Goal: Transaction & Acquisition: Subscribe to service/newsletter

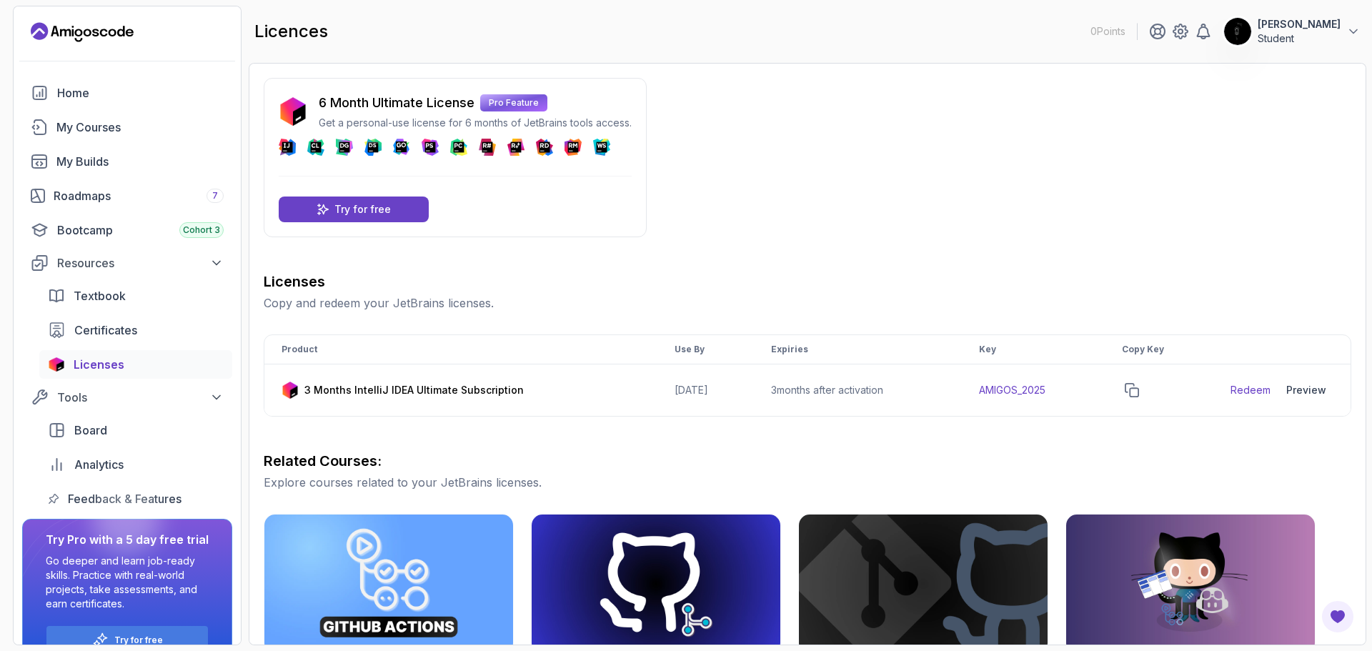
click at [91, 359] on span "Licenses" at bounding box center [99, 364] width 51 height 17
click at [1338, 614] on icon "Chat widget" at bounding box center [1328, 624] width 20 height 21
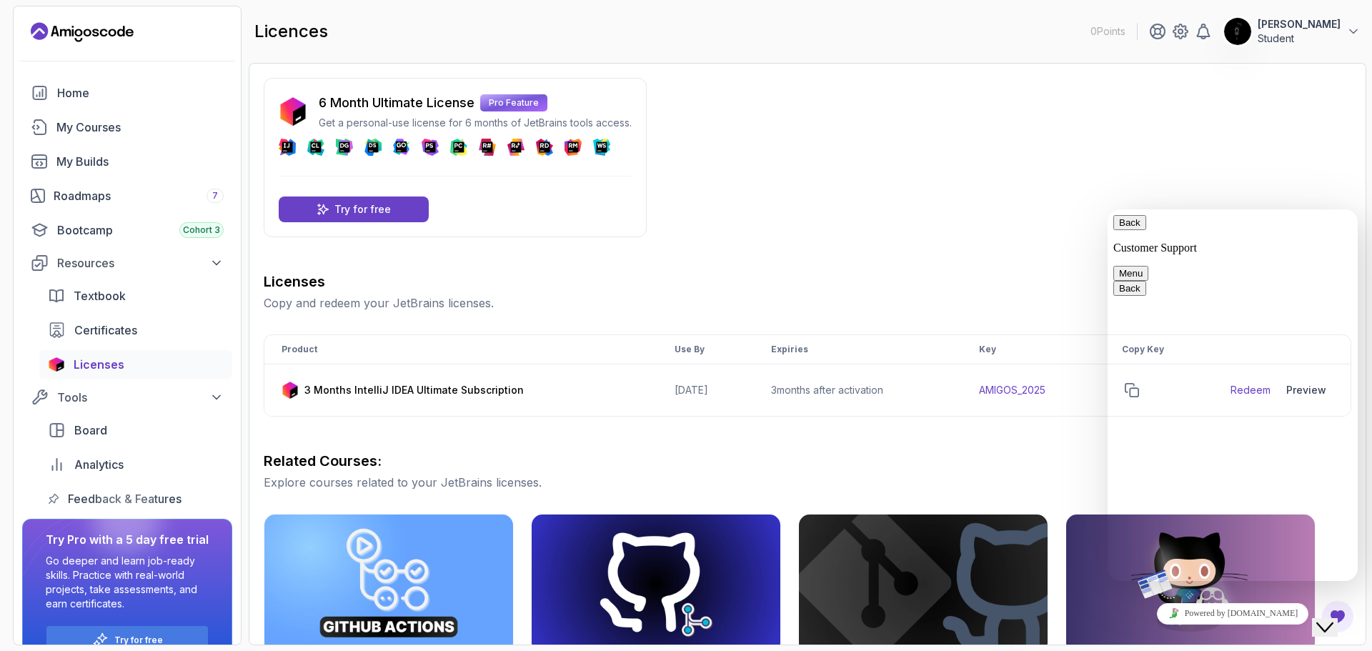
click at [1334, 619] on icon "Close Chat This icon closes the chat window." at bounding box center [1324, 627] width 17 height 17
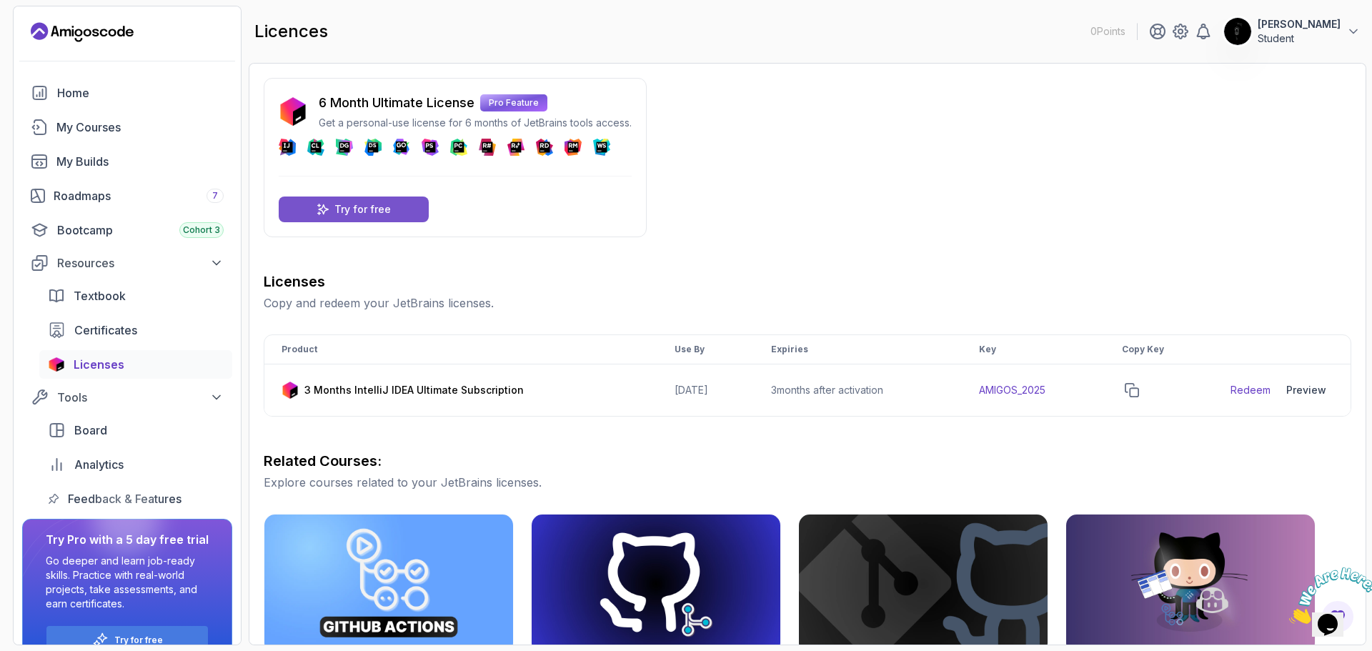
click at [424, 212] on div "Try for free" at bounding box center [354, 210] width 150 height 26
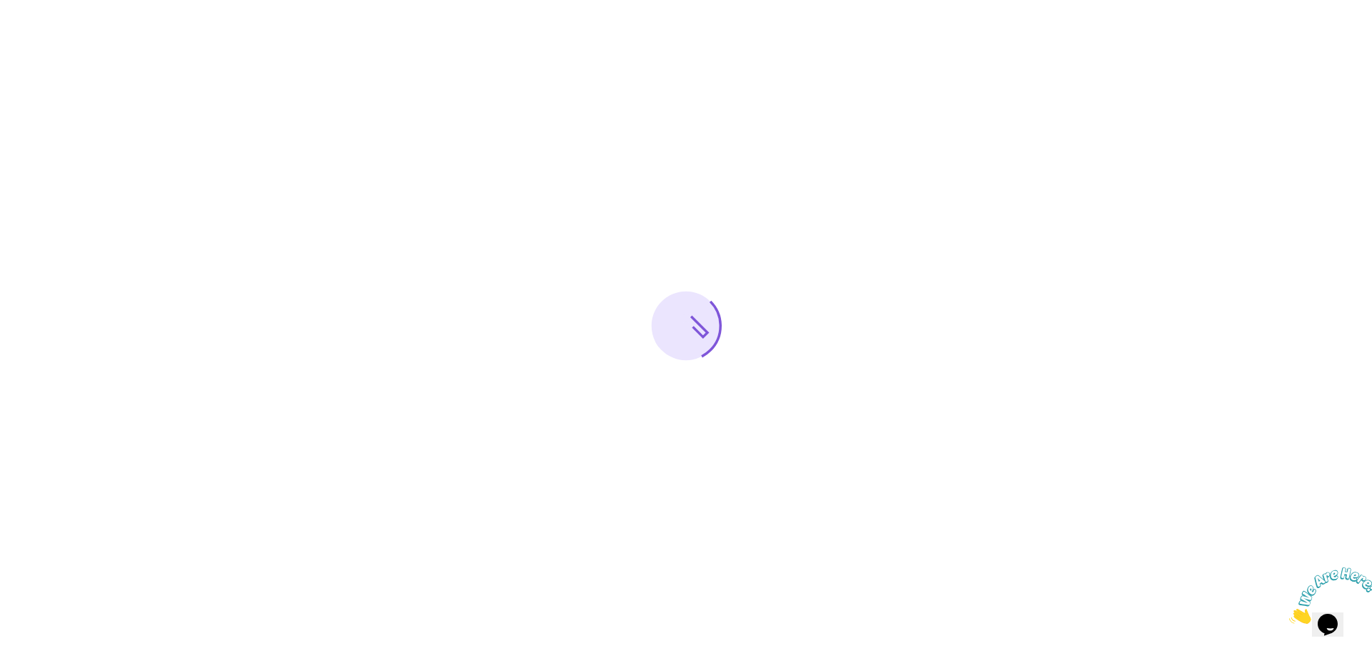
drag, startPoint x: 1361, startPoint y: 570, endPoint x: 2596, endPoint y: 1152, distance: 1364.8
click at [1289, 614] on icon "Close" at bounding box center [1289, 620] width 0 height 12
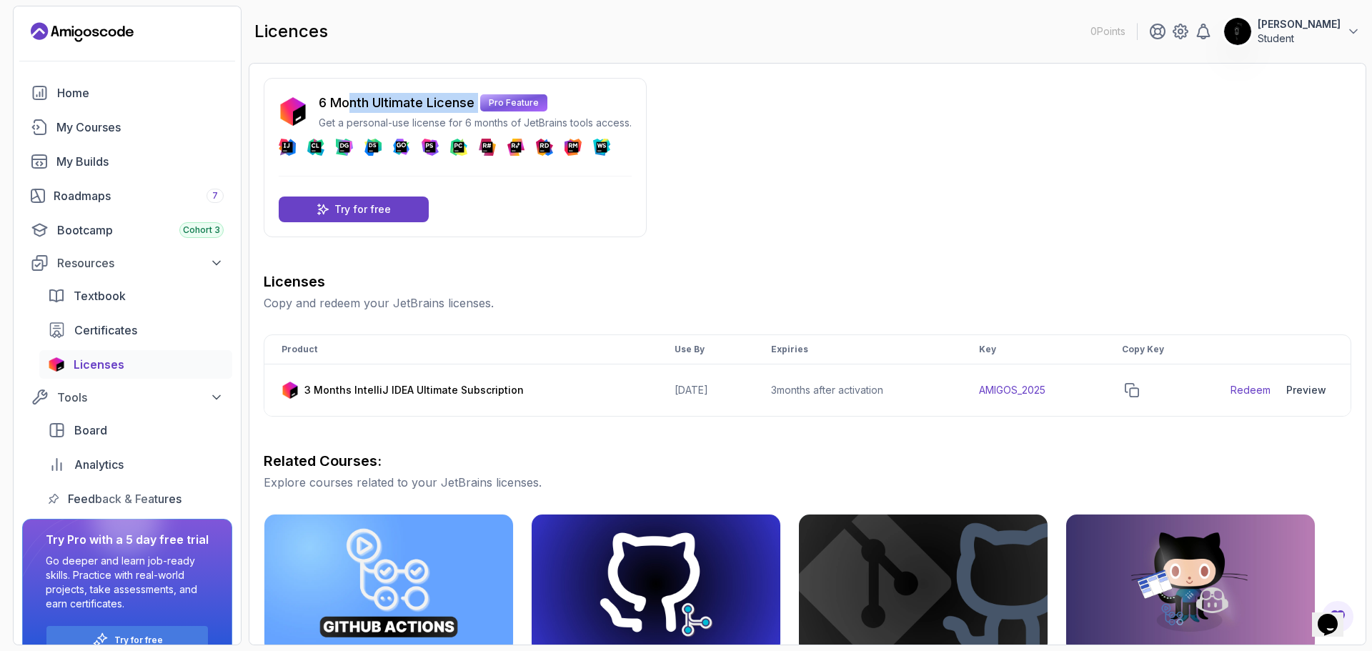
drag, startPoint x: 348, startPoint y: 102, endPoint x: 487, endPoint y: 100, distance: 138.7
click at [487, 100] on div "6 Month Ultimate License Pro Feature" at bounding box center [475, 103] width 313 height 20
drag, startPoint x: 380, startPoint y: 120, endPoint x: 713, endPoint y: 125, distance: 333.8
click at [710, 125] on div "6 Month Ultimate License Pro Feature Get a personal-use license for 6 months of…" at bounding box center [808, 509] width 1088 height 863
click at [715, 125] on div "6 Month Ultimate License Pro Feature Get a personal-use license for 6 months of…" at bounding box center [808, 509] width 1088 height 863
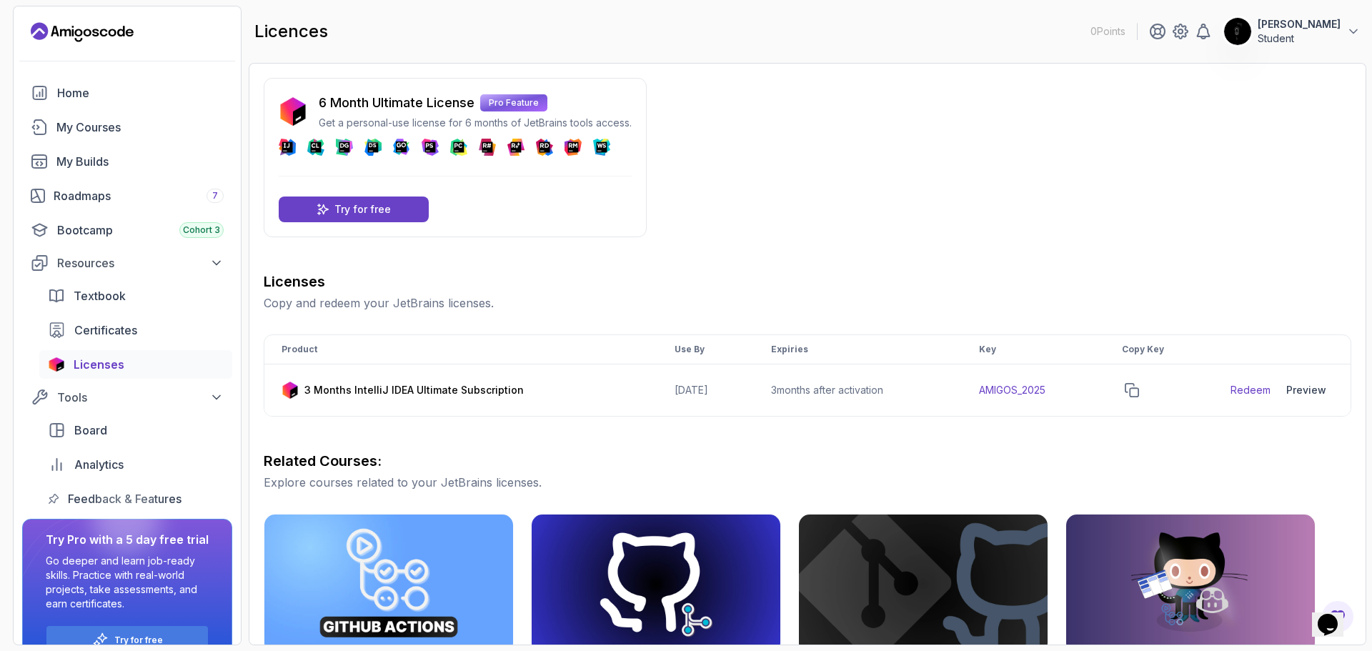
click at [686, 142] on div "6 Month Ultimate License Pro Feature Get a personal-use license for 6 months of…" at bounding box center [808, 509] width 1088 height 863
click at [400, 221] on div "Try for free" at bounding box center [354, 210] width 150 height 26
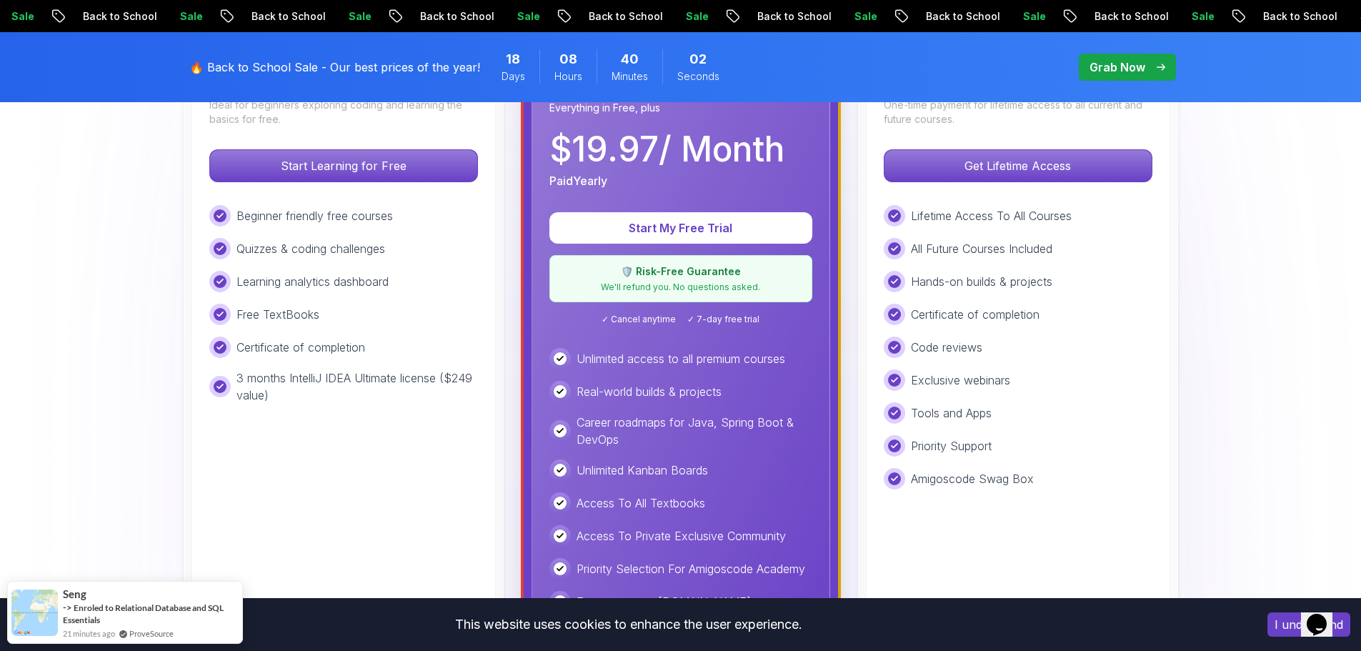
scroll to position [500, 0]
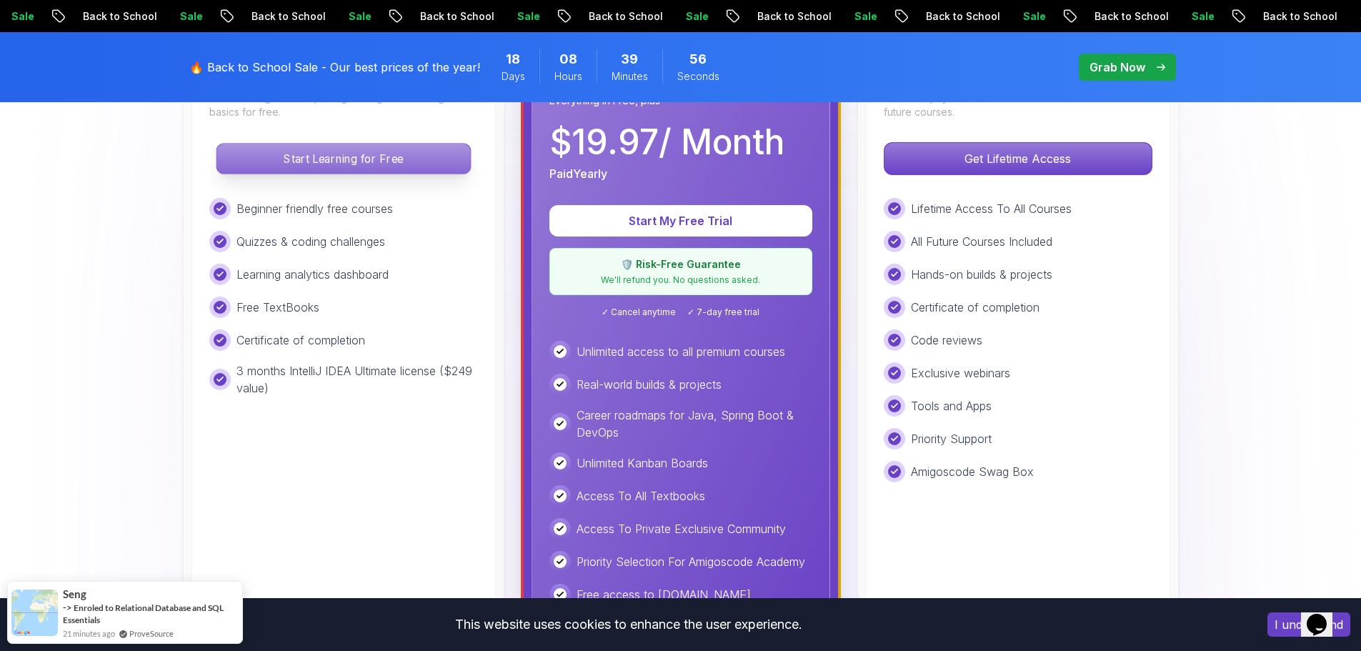
click at [264, 162] on p "Start Learning for Free" at bounding box center [344, 159] width 254 height 30
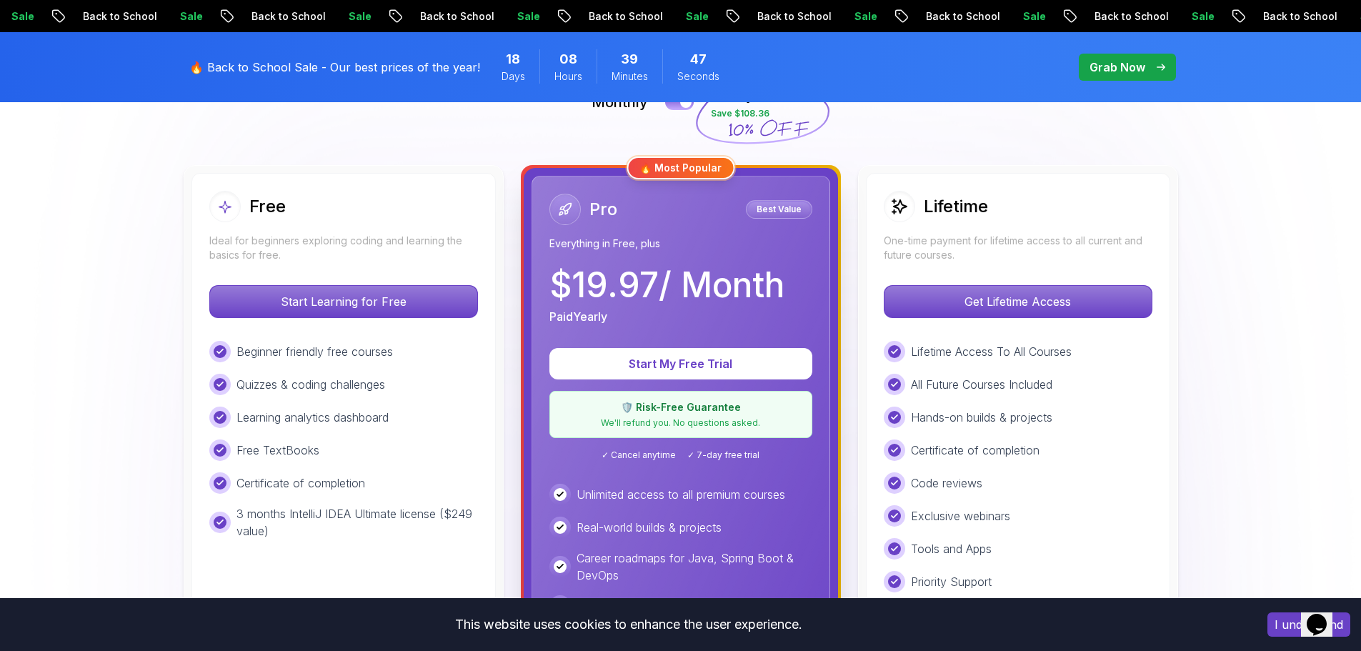
scroll to position [500, 0]
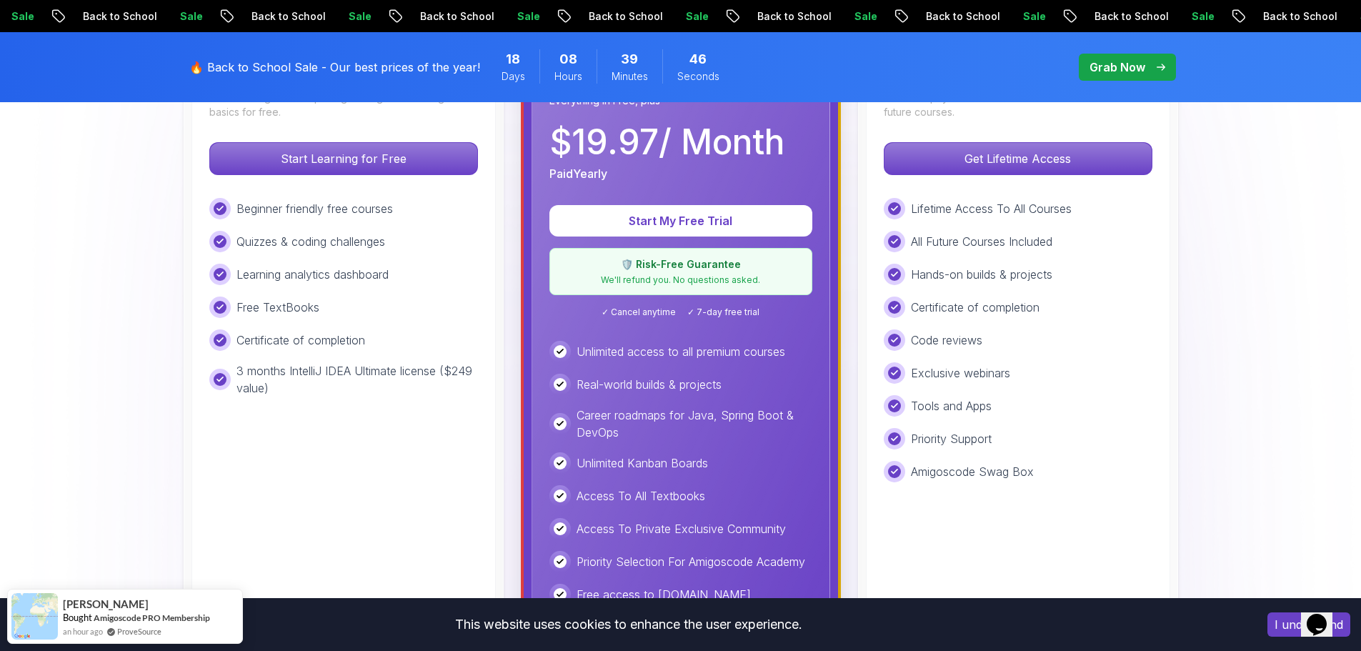
click at [678, 346] on p "Unlimited access to all premium courses" at bounding box center [681, 351] width 209 height 17
click at [658, 378] on p "Real-world builds & projects" at bounding box center [649, 384] width 145 height 17
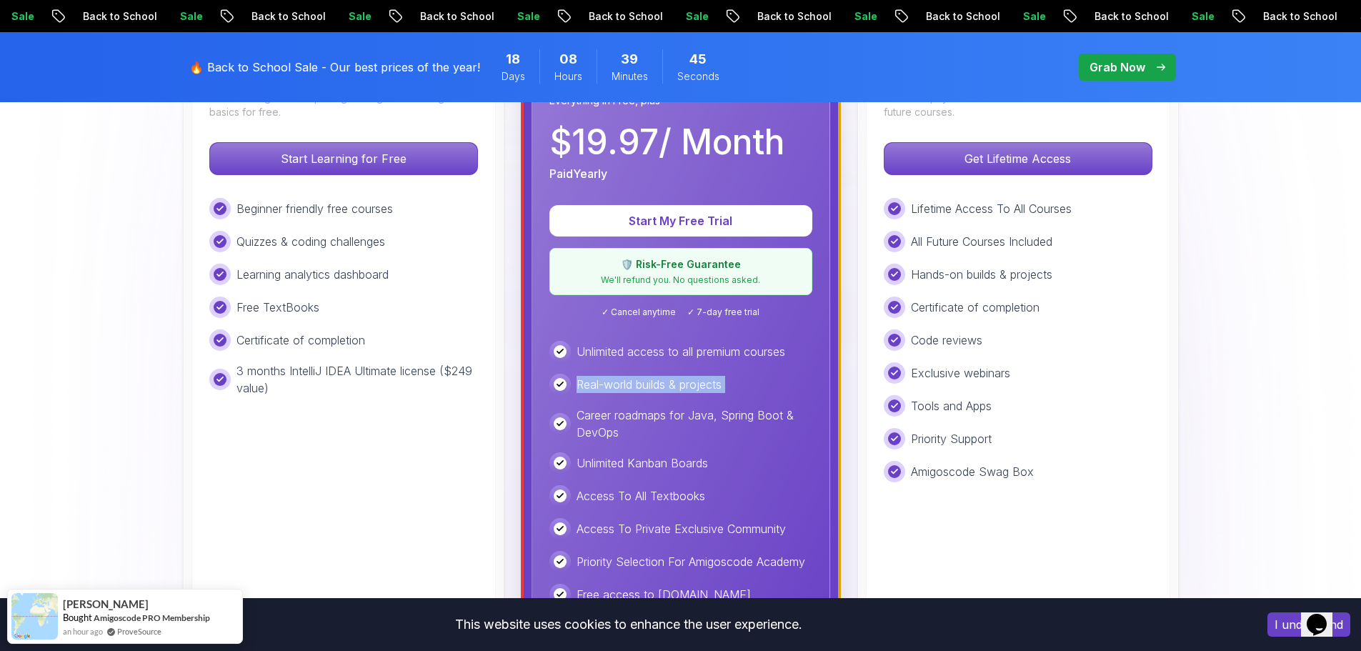
click at [658, 378] on p "Real-world builds & projects" at bounding box center [649, 384] width 145 height 17
click at [646, 462] on p "Unlimited Kanban Boards" at bounding box center [643, 463] width 132 height 17
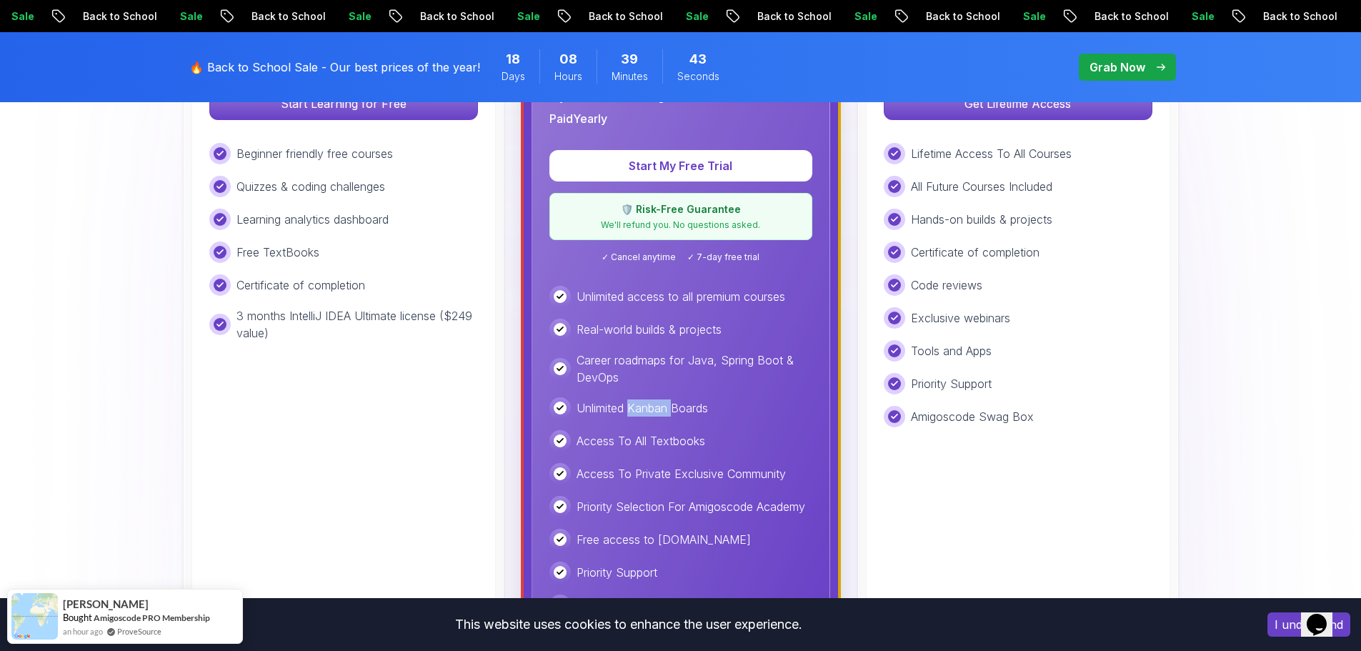
scroll to position [572, 0]
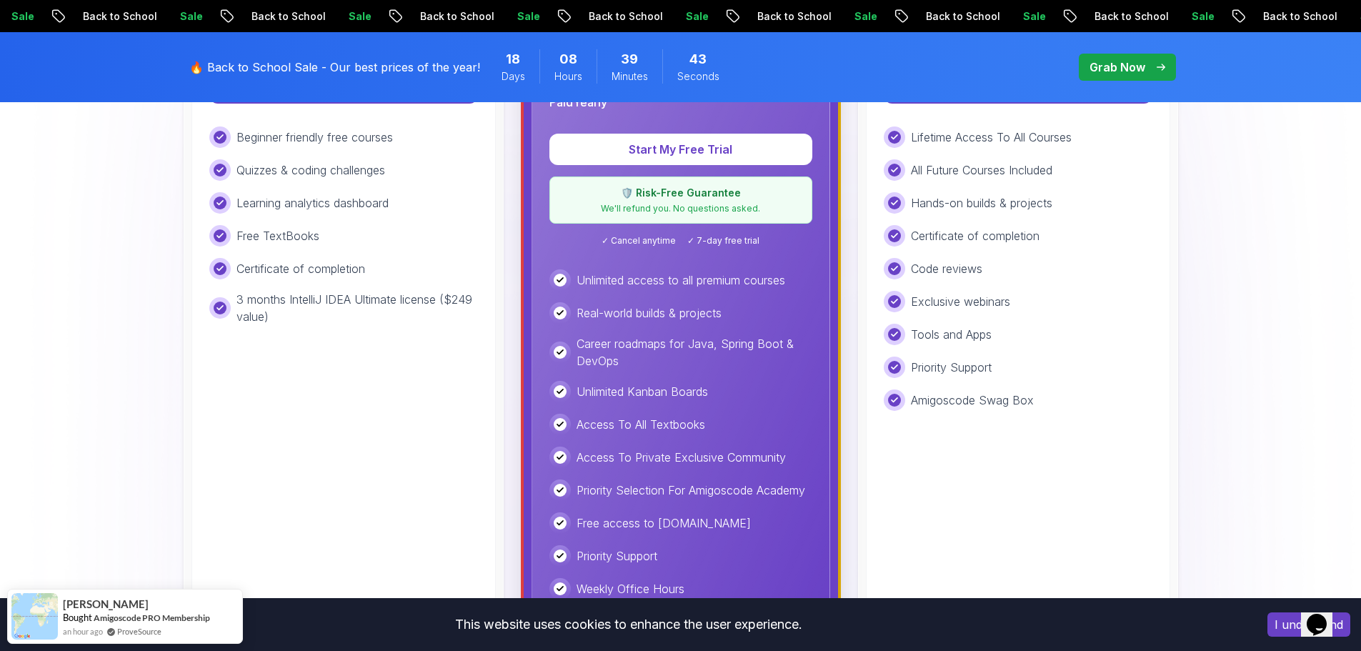
click at [649, 415] on div "Access To All Textbooks" at bounding box center [681, 424] width 263 height 21
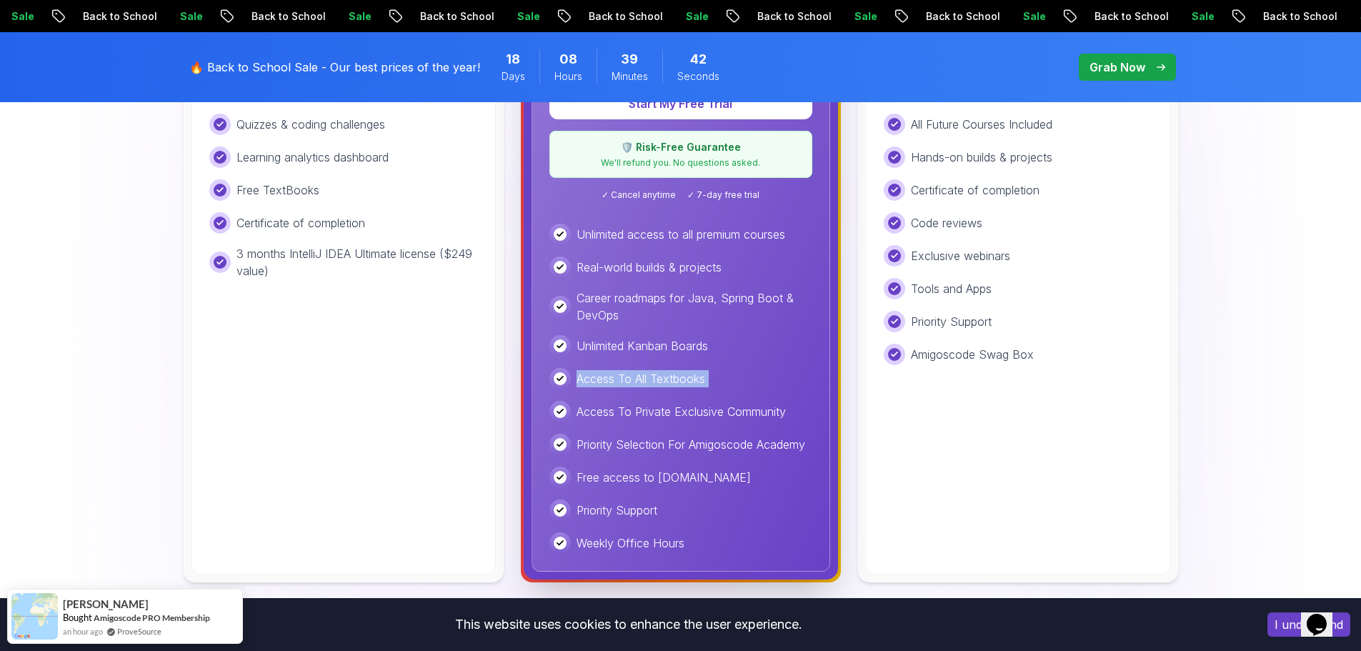
scroll to position [643, 0]
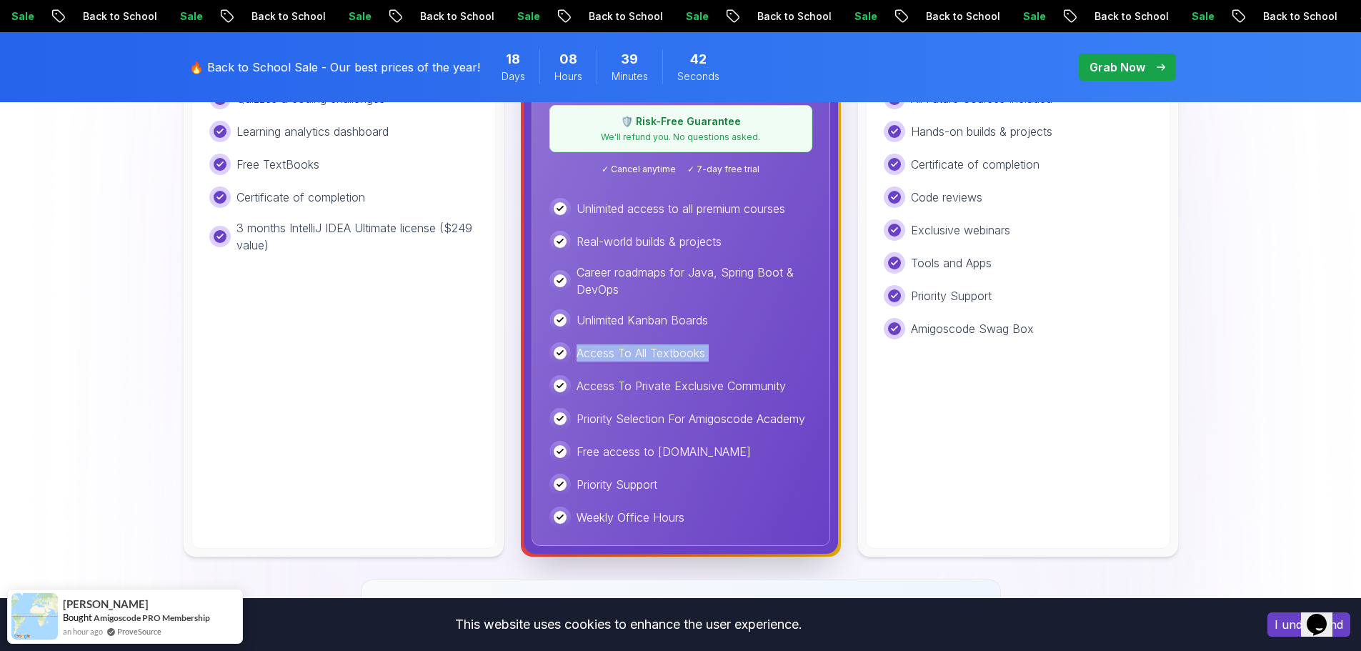
click at [630, 381] on p "Access To Private Exclusive Community" at bounding box center [681, 385] width 209 height 17
click at [644, 411] on p "Priority Selection For Amigoscode Academy" at bounding box center [691, 418] width 229 height 17
click at [628, 446] on p "Free access to [DOMAIN_NAME]" at bounding box center [664, 451] width 174 height 17
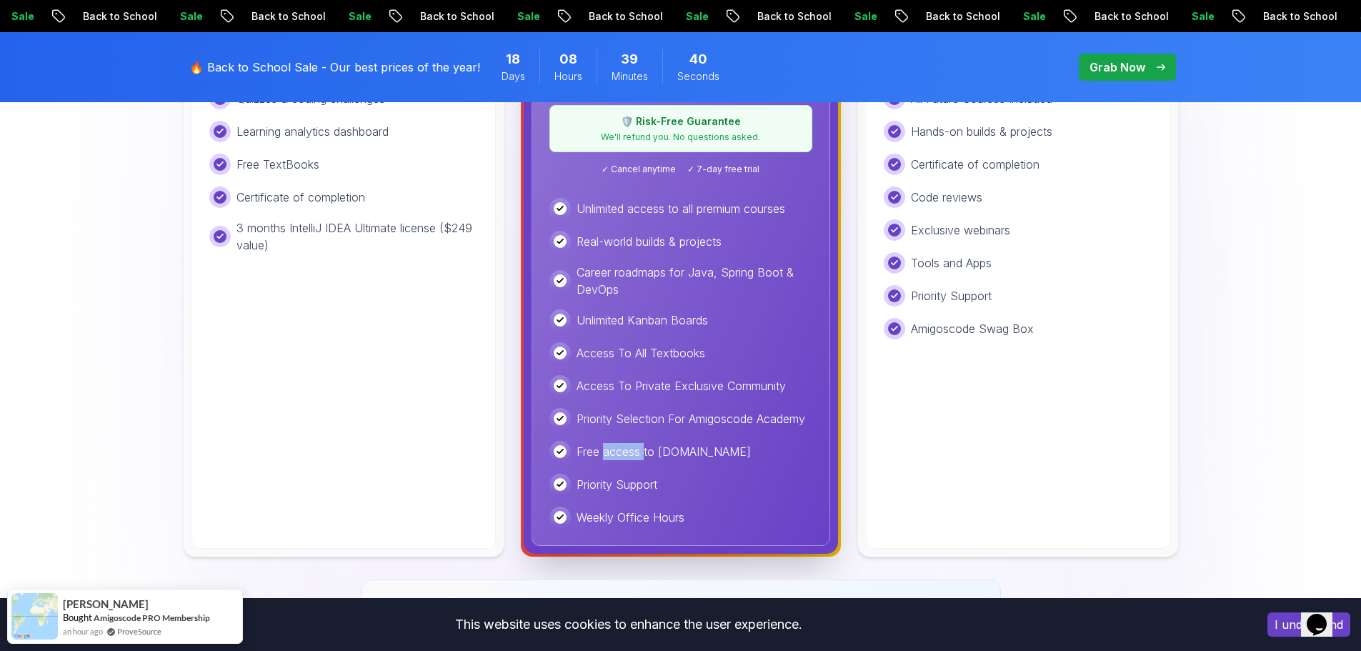
click at [628, 446] on p "Free access to [DOMAIN_NAME]" at bounding box center [664, 451] width 174 height 17
click at [627, 482] on p "Priority Support" at bounding box center [617, 484] width 81 height 17
click at [626, 482] on p "Priority Support" at bounding box center [617, 484] width 81 height 17
click at [622, 505] on div "Unlimited access to all premium courses Real-world builds & projects Career roa…" at bounding box center [681, 363] width 263 height 330
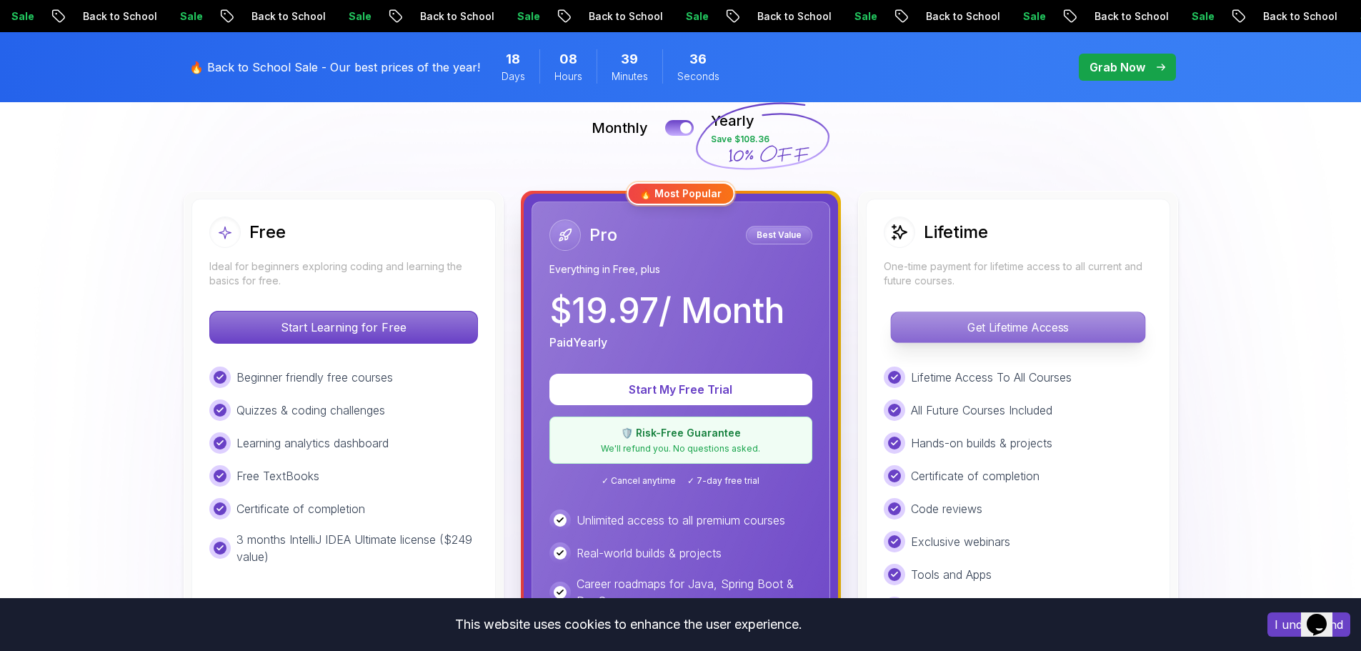
scroll to position [357, 0]
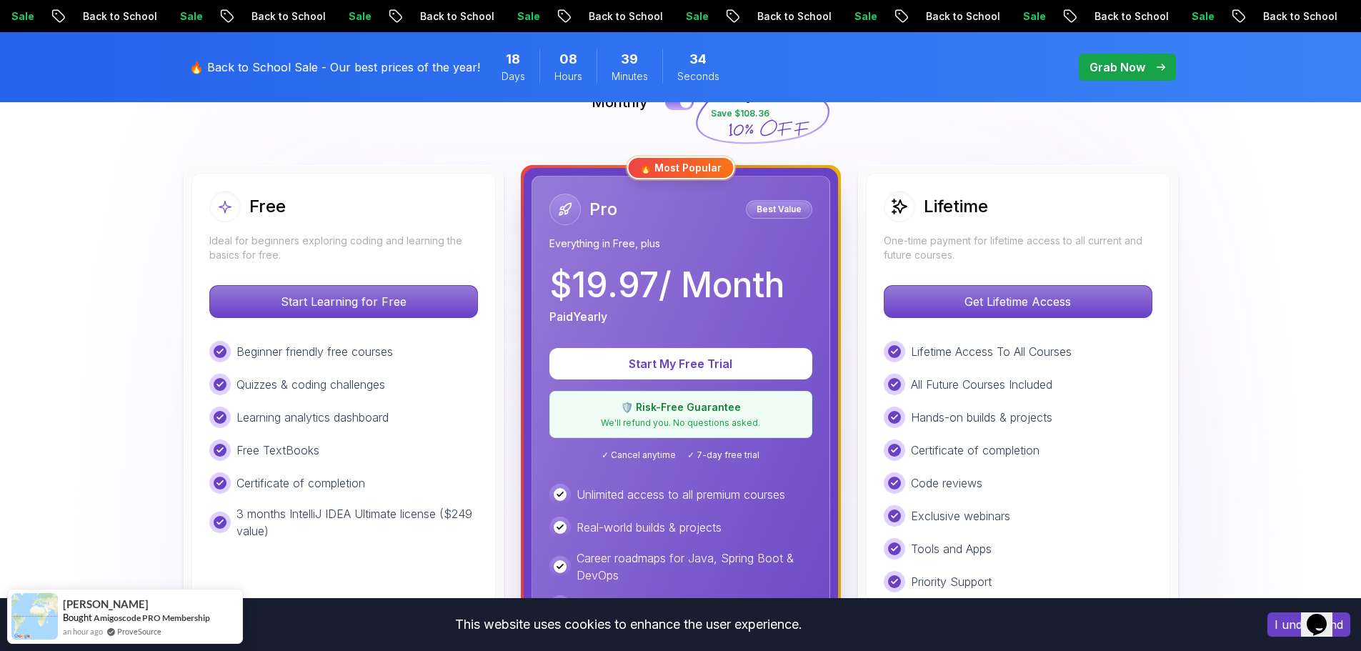
click at [959, 416] on p "Hands-on builds & projects" at bounding box center [982, 417] width 142 height 17
click at [938, 480] on p "Code reviews" at bounding box center [946, 483] width 71 height 17
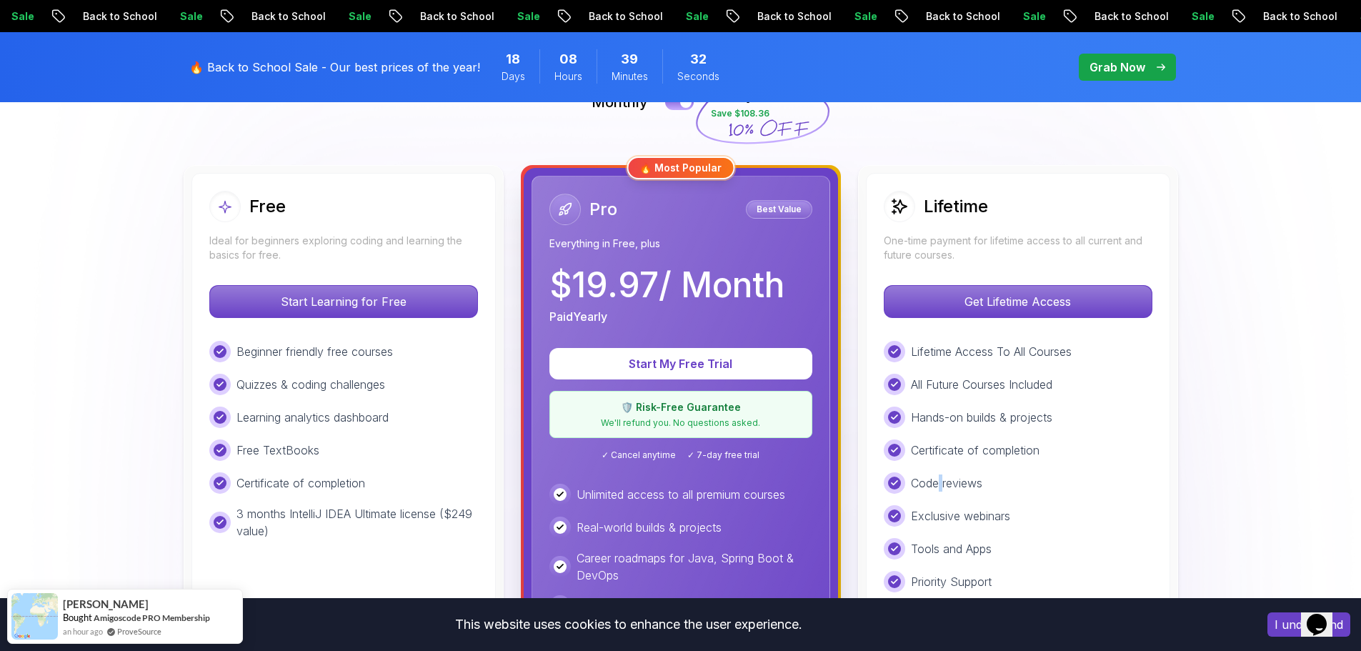
click at [938, 480] on p "Code reviews" at bounding box center [946, 483] width 71 height 17
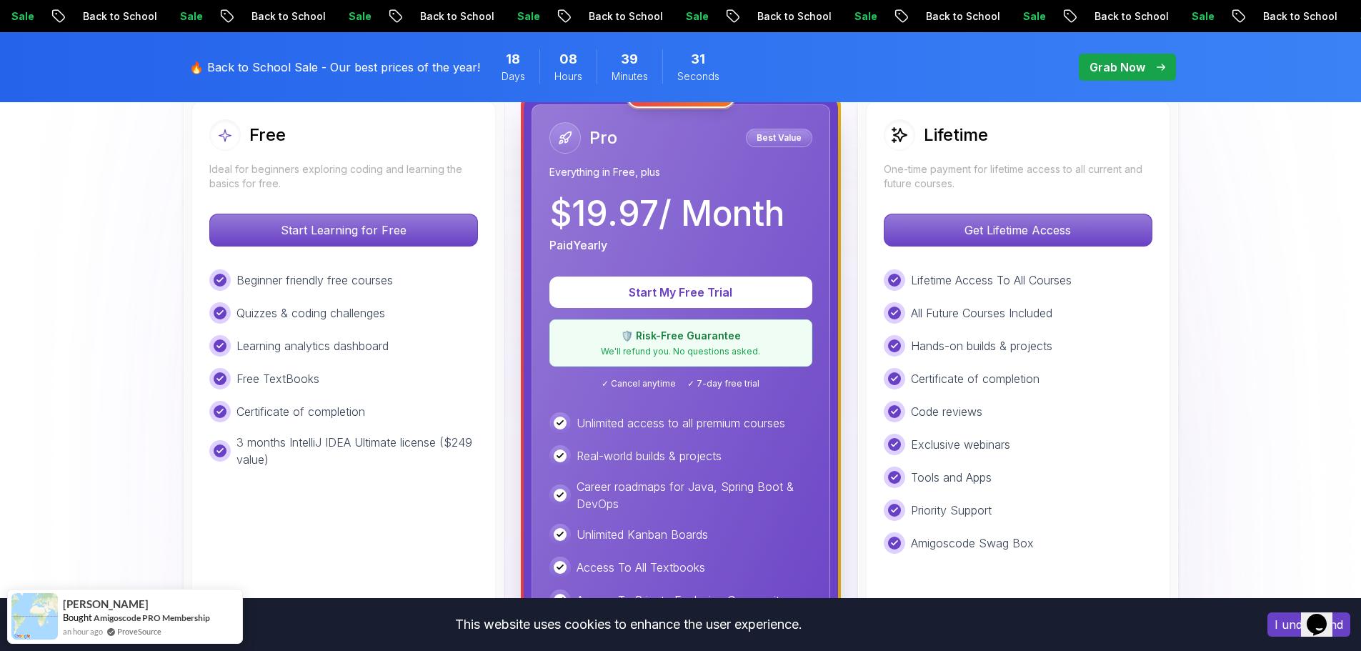
click at [958, 435] on div "Exclusive webinars" at bounding box center [1018, 444] width 269 height 21
click at [948, 480] on p "Tools and Apps" at bounding box center [951, 477] width 81 height 17
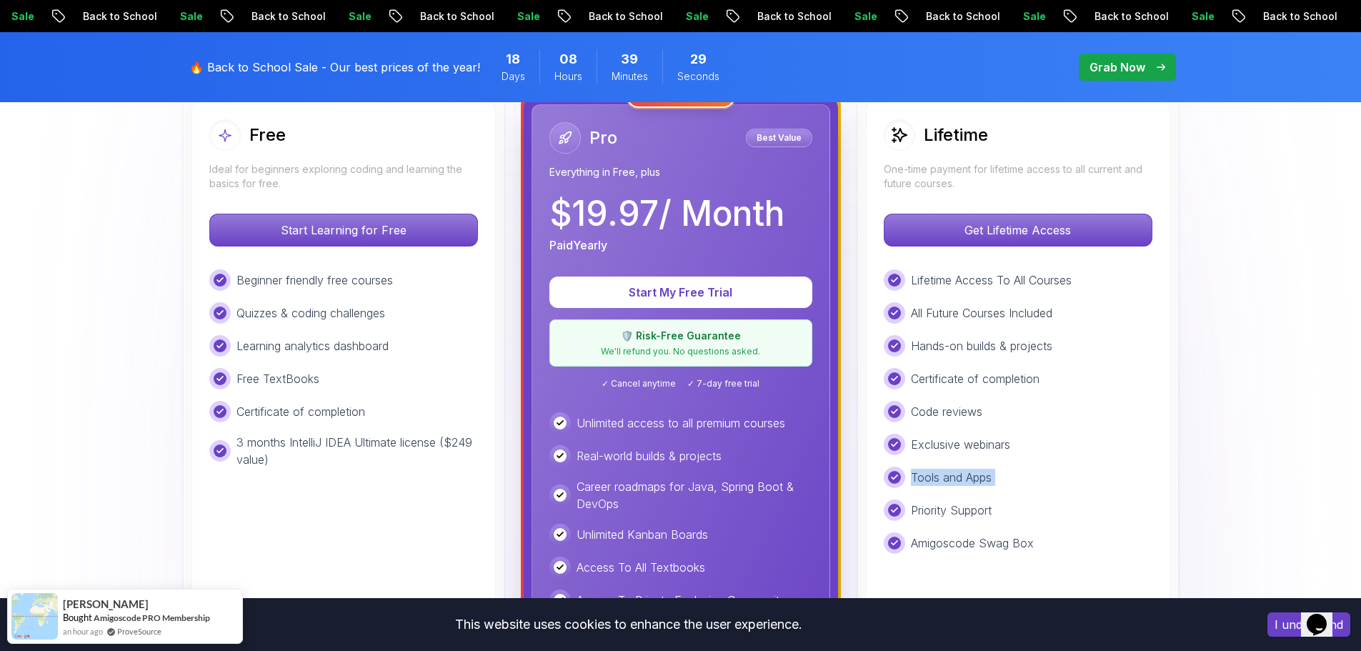
click at [948, 480] on p "Tools and Apps" at bounding box center [951, 477] width 81 height 17
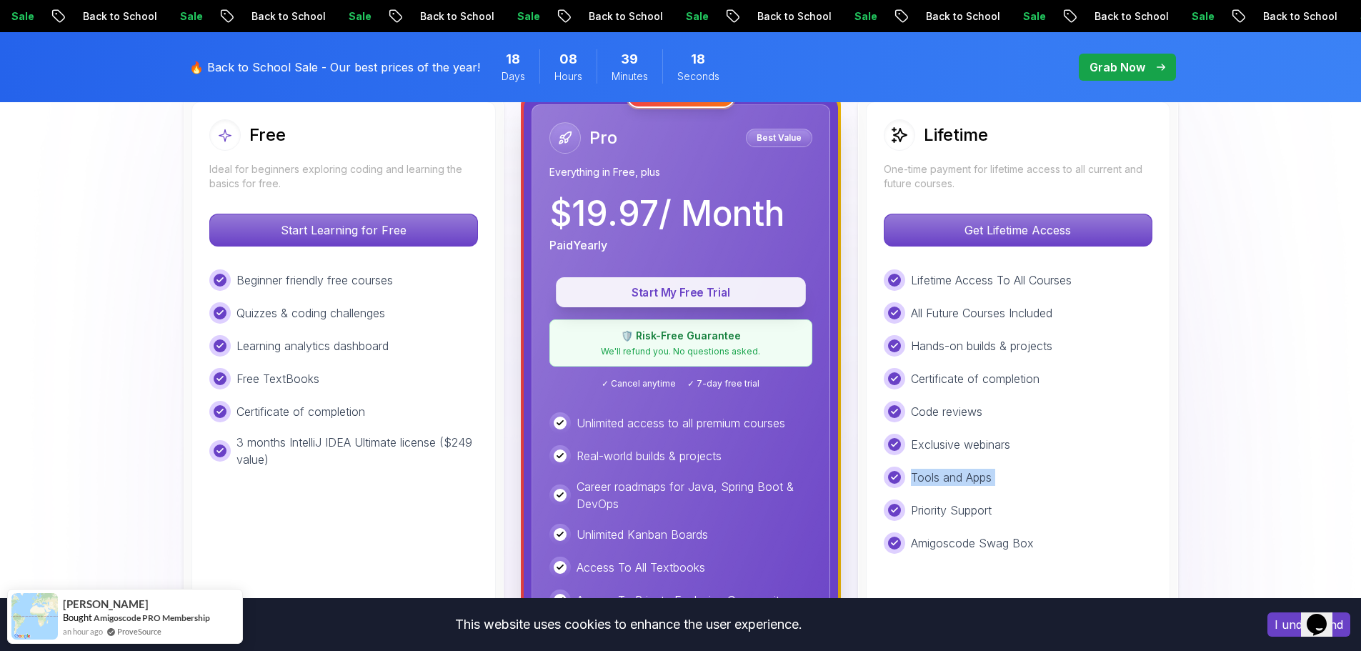
click at [670, 295] on p "Start My Free Trial" at bounding box center [680, 292] width 217 height 16
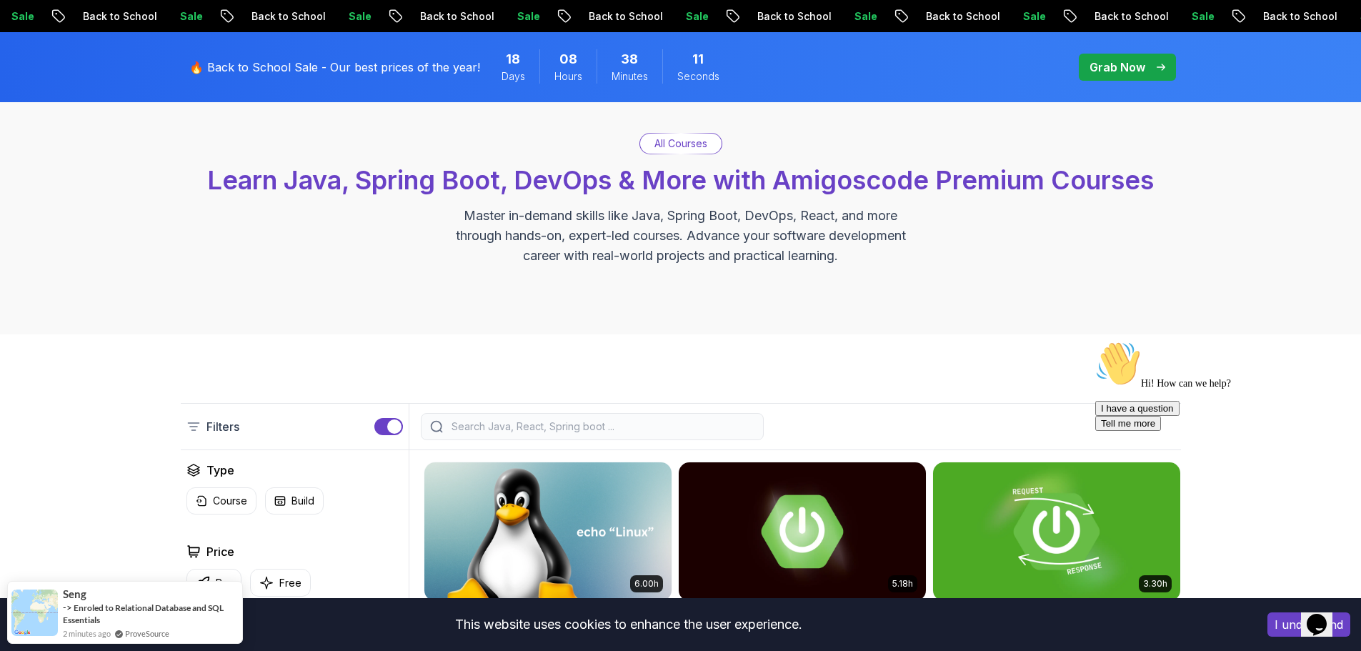
scroll to position [357, 0]
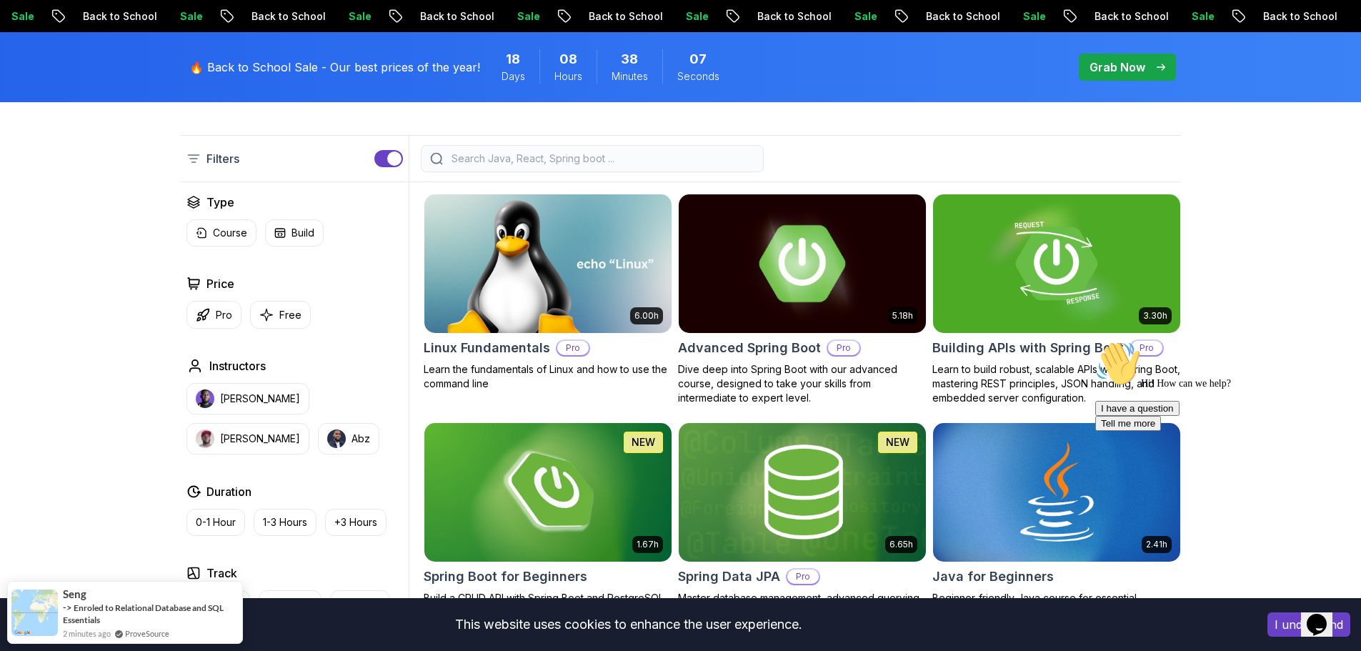
click at [798, 241] on img at bounding box center [802, 263] width 259 height 145
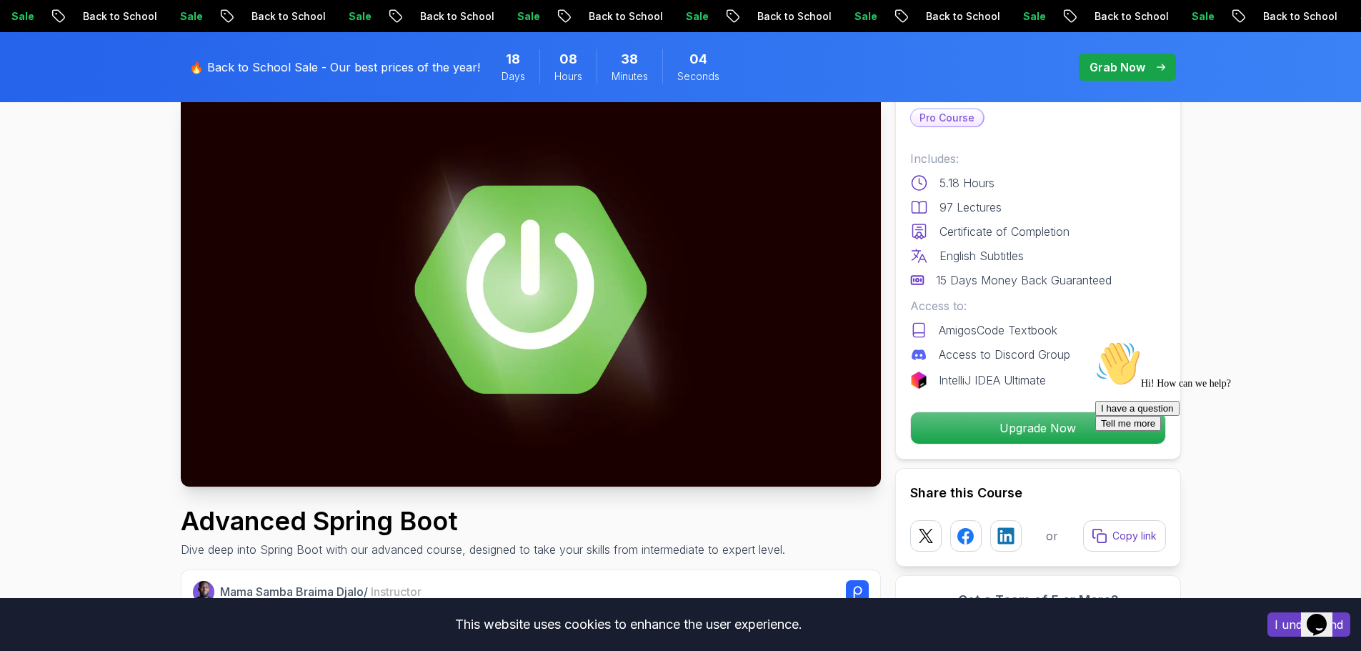
scroll to position [143, 0]
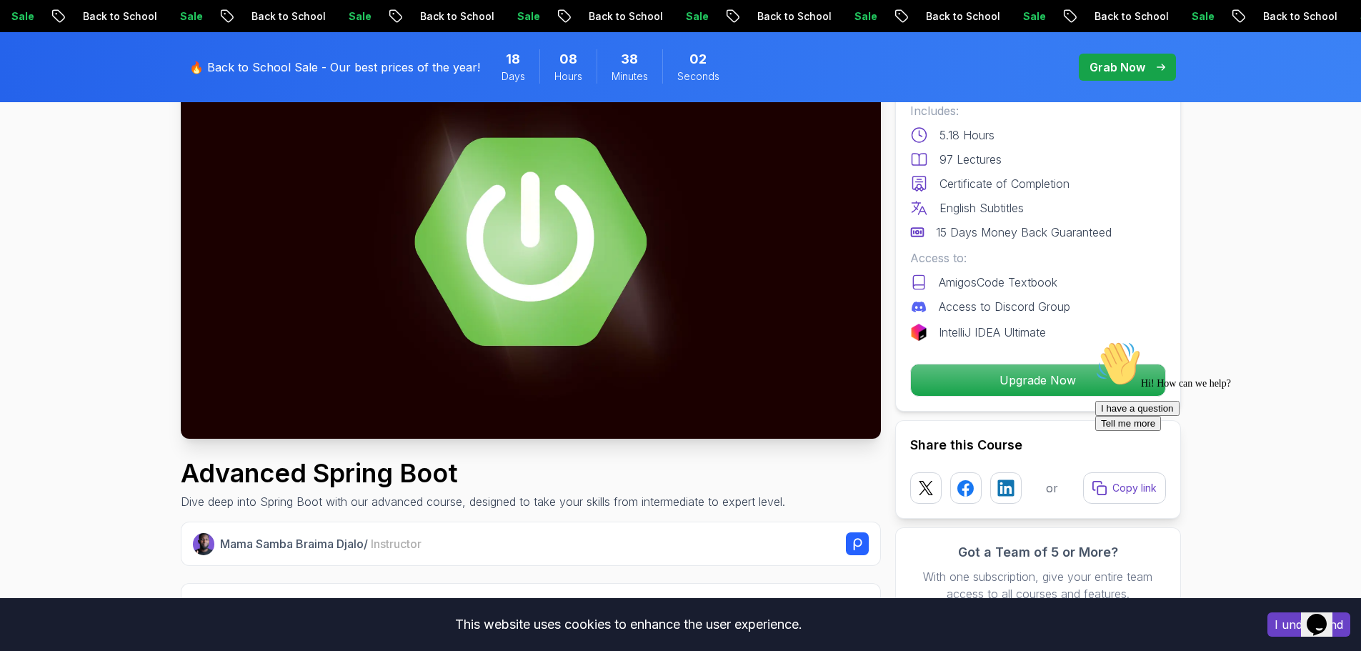
click at [1015, 337] on p "IntelliJ IDEA Ultimate" at bounding box center [992, 332] width 107 height 17
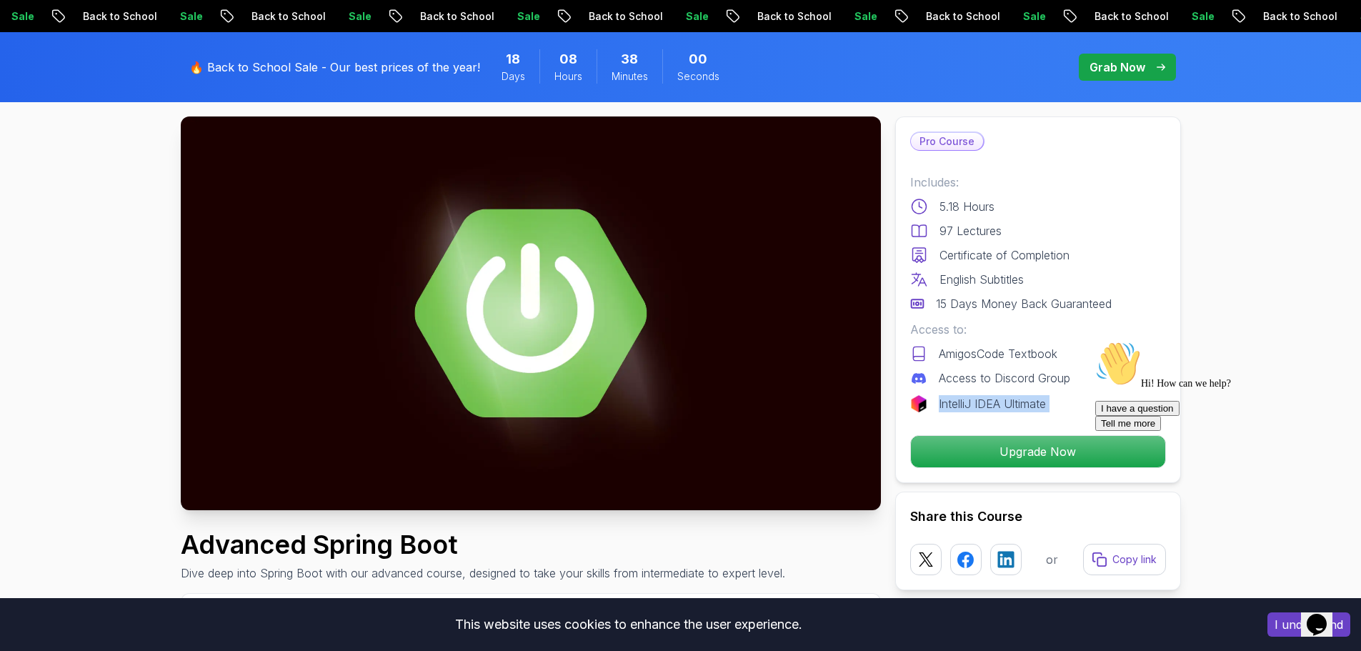
scroll to position [0, 0]
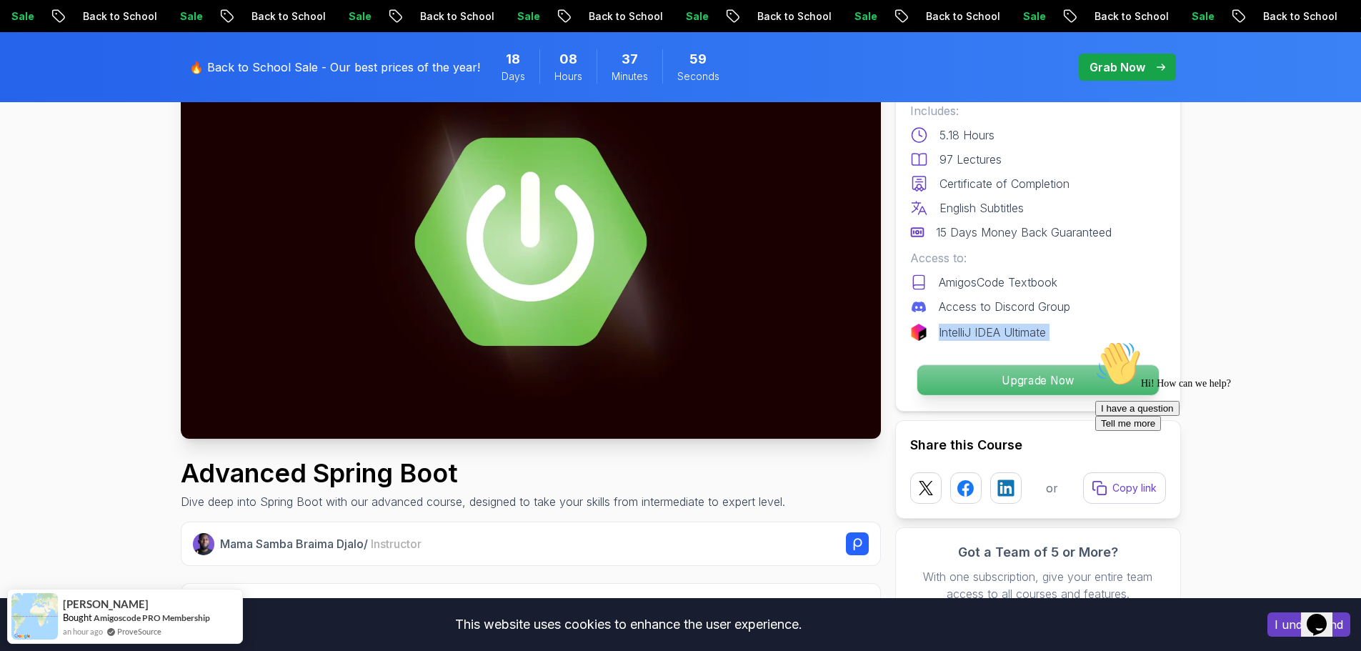
click at [1007, 372] on p "Upgrade Now" at bounding box center [1038, 380] width 242 height 30
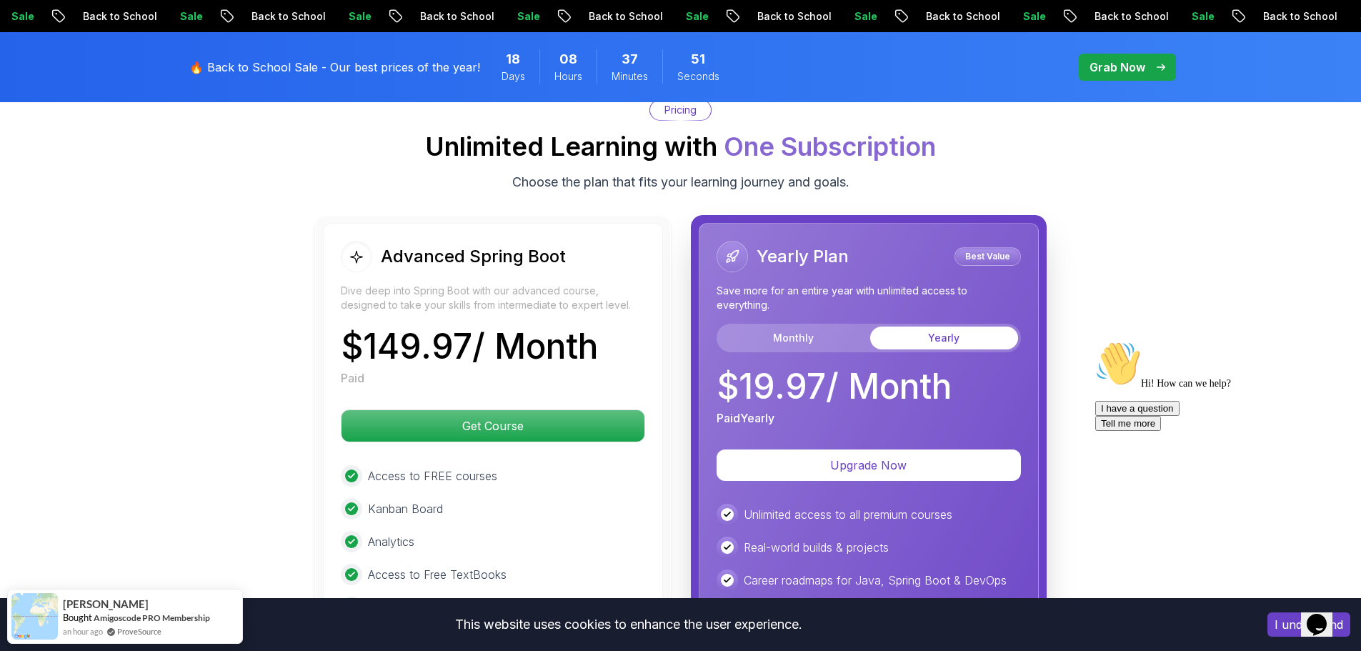
scroll to position [3119, 0]
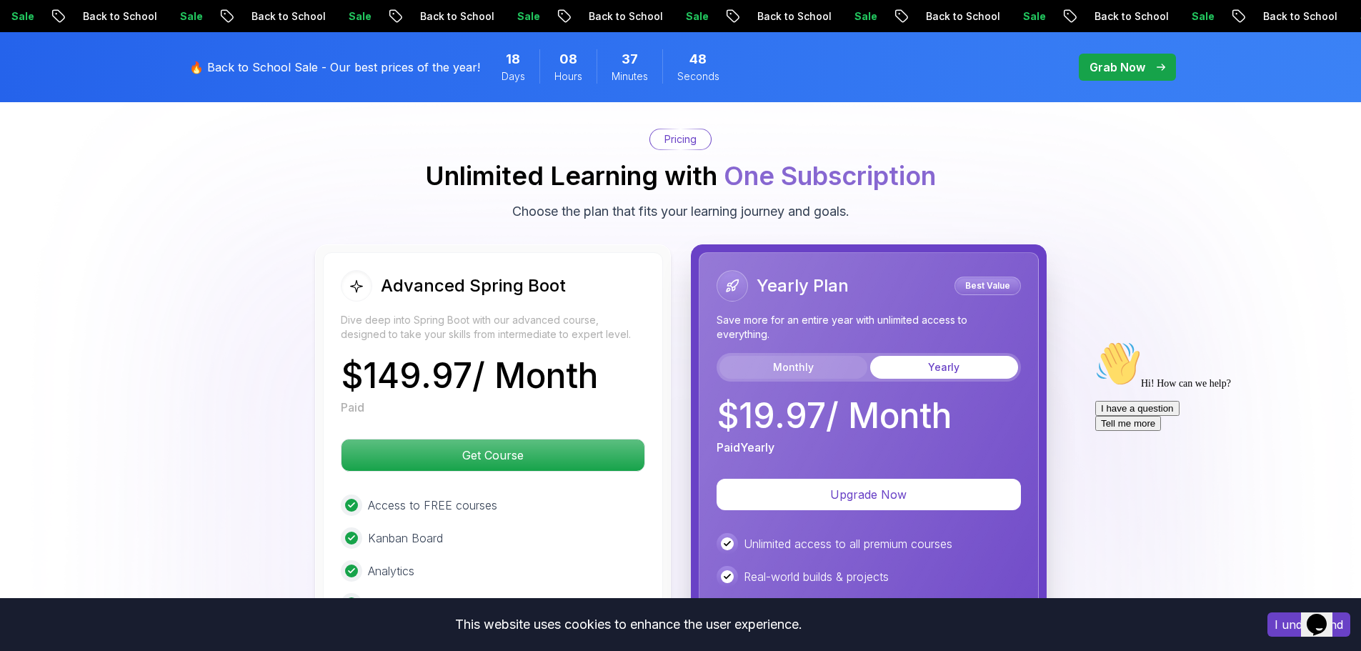
click at [838, 356] on button "Monthly" at bounding box center [794, 367] width 148 height 23
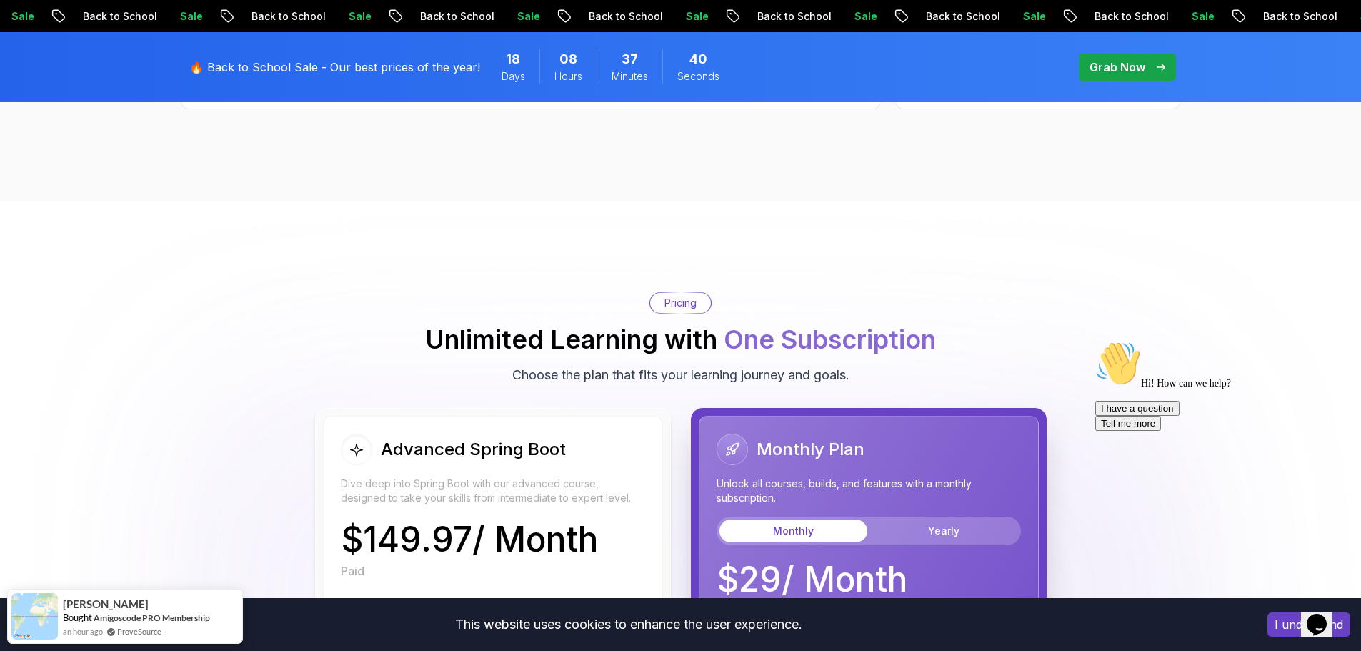
scroll to position [2905, 0]
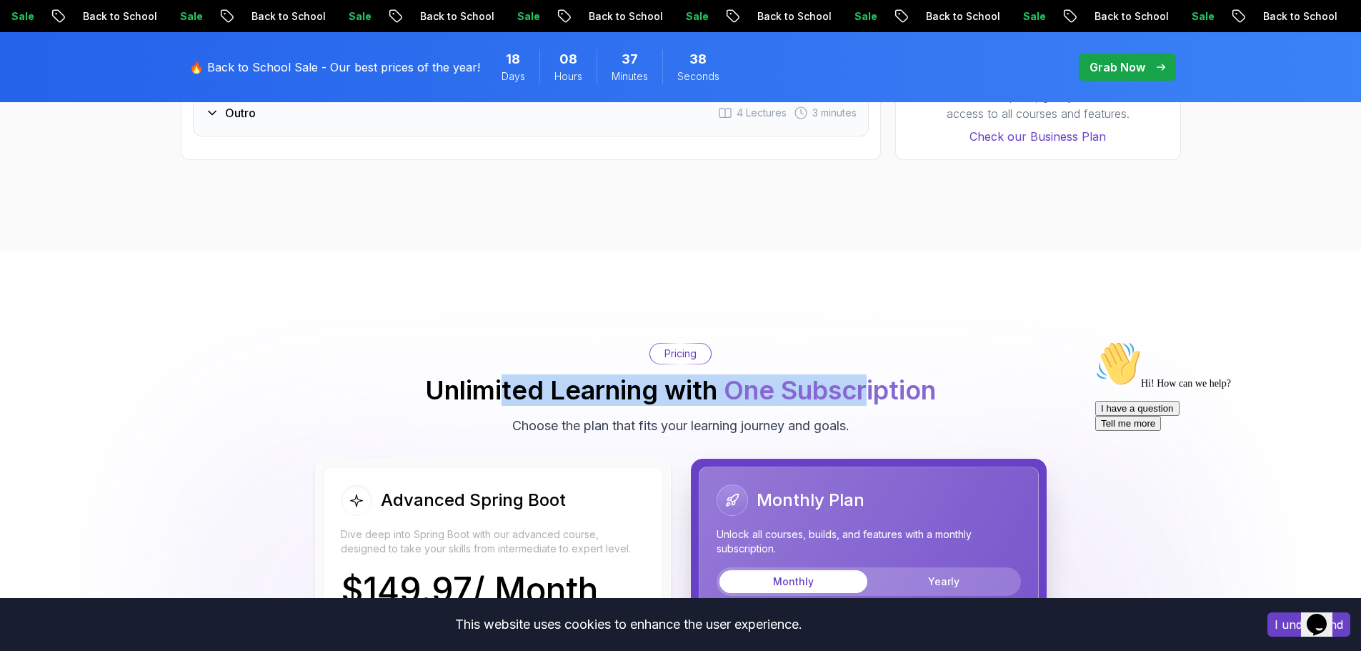
drag, startPoint x: 499, startPoint y: 374, endPoint x: 875, endPoint y: 380, distance: 376.0
click at [873, 380] on div "Pricing Unlimited Learning with One Subscription Choose the plan that fits your…" at bounding box center [681, 389] width 1001 height 93
click at [875, 380] on div "Pricing Unlimited Learning with One Subscription Choose the plan that fits your…" at bounding box center [681, 389] width 1001 height 93
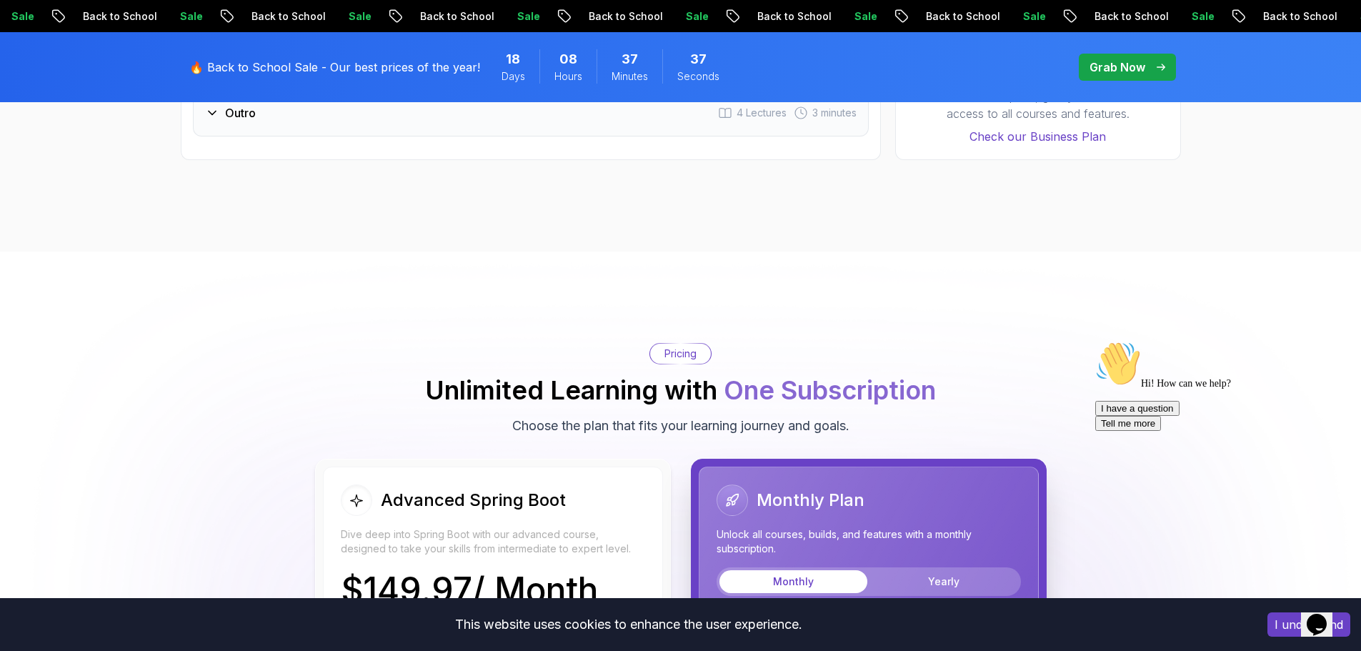
click at [856, 388] on div "Pricing Unlimited Learning with One Subscription Choose the plan that fits your…" at bounding box center [681, 389] width 1001 height 93
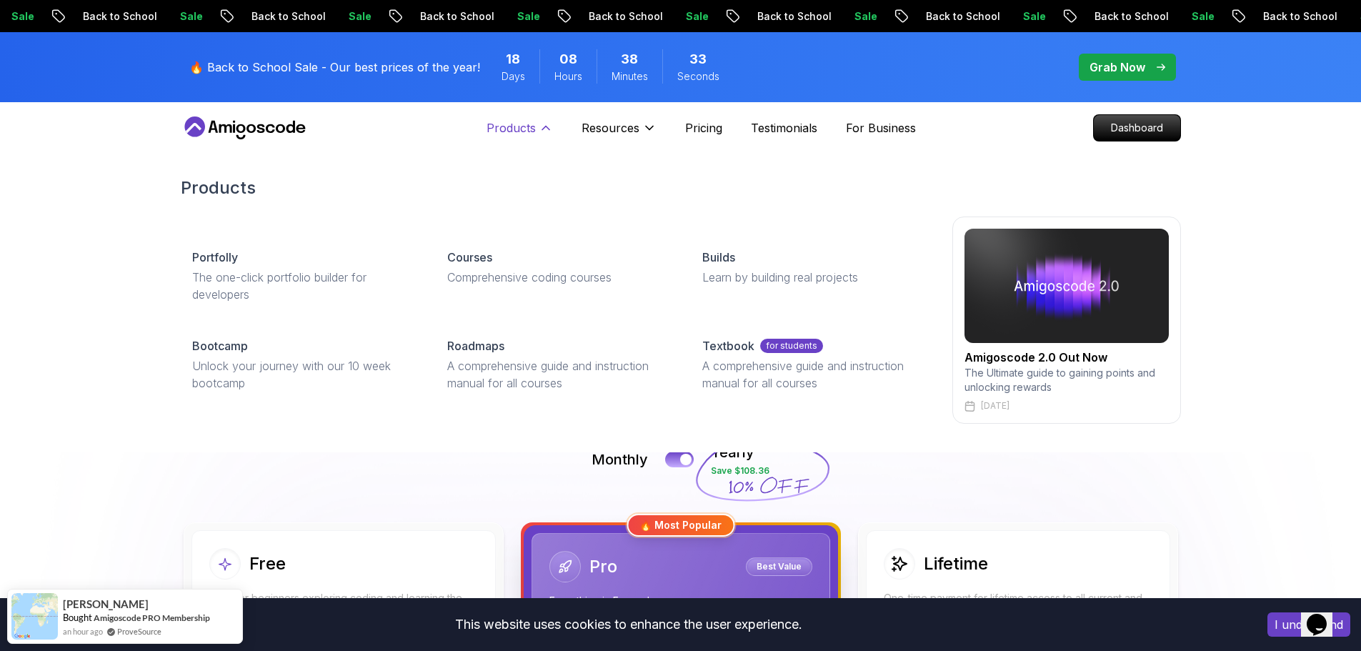
click at [513, 124] on p "Products" at bounding box center [511, 127] width 49 height 17
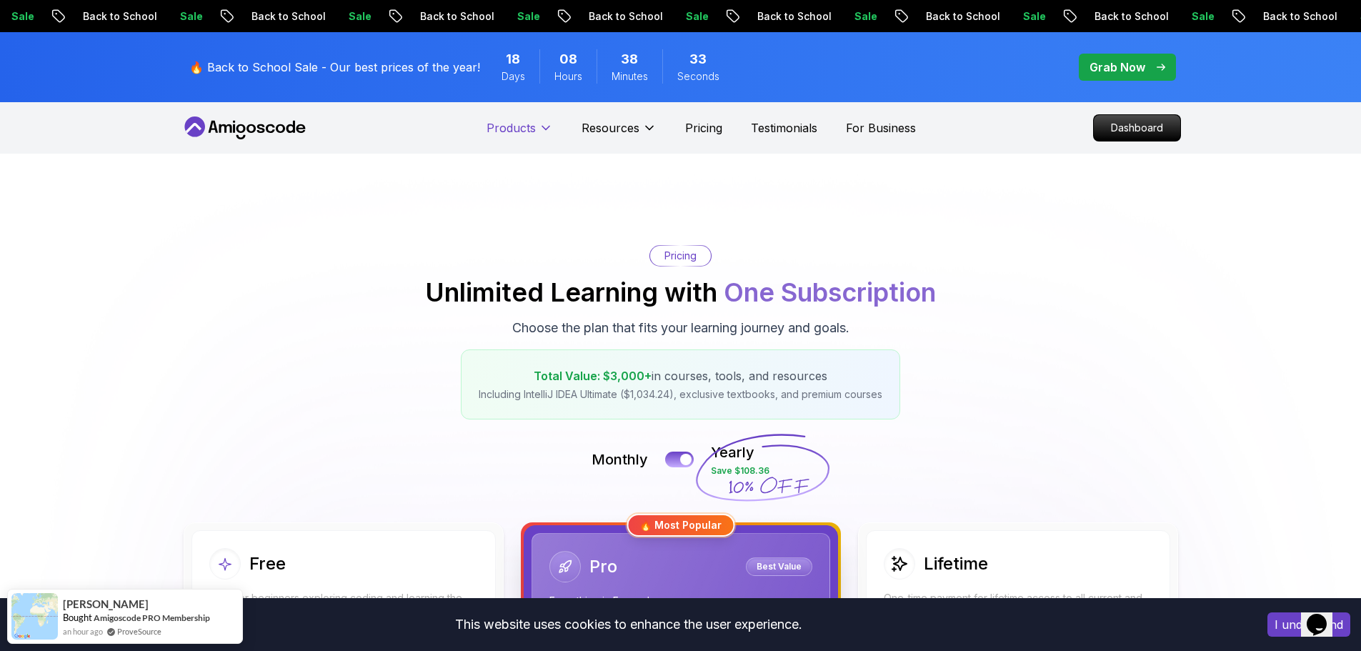
click at [513, 124] on p "Products" at bounding box center [511, 127] width 49 height 17
